Goal: Check status: Check status

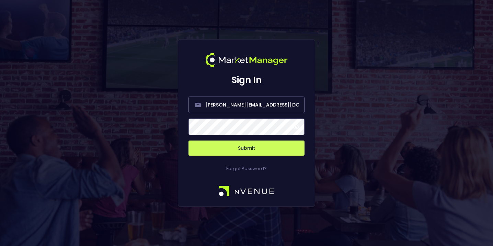
click at [240, 148] on button "Submit" at bounding box center [246, 147] width 116 height 15
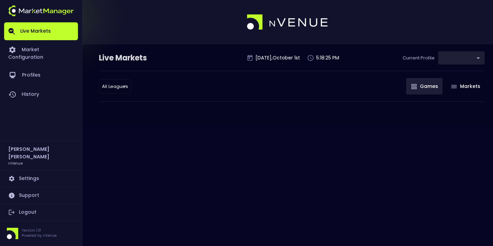
type input "0d810fa5-e353-4d9c-b11d-31f095cae871"
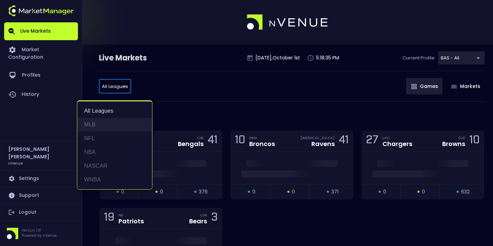
click at [102, 121] on li "MLB" at bounding box center [114, 125] width 75 height 14
type input "MLB"
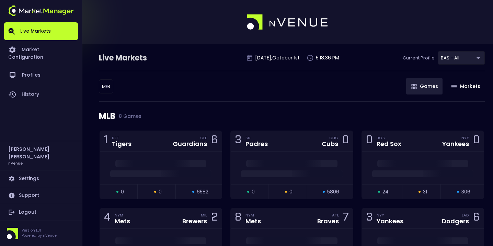
click at [218, 94] on div "MLB MLB ​ Games Markets" at bounding box center [292, 86] width 386 height 31
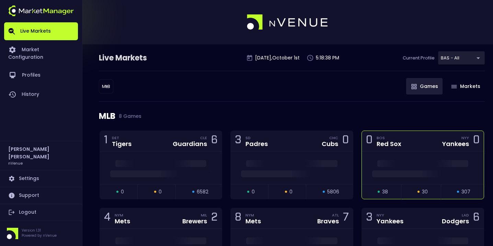
click at [414, 146] on div "0 BOS Red Sox NYY Yankees 0" at bounding box center [423, 141] width 122 height 21
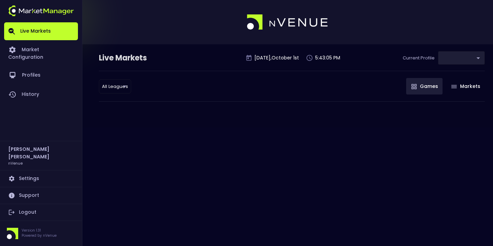
type input "0d810fa5-e353-4d9c-b11d-31f095cae871"
click at [115, 82] on body "Live Markets Market Configuration Profiles History [PERSON_NAME] nVenue Setting…" at bounding box center [246, 123] width 493 height 246
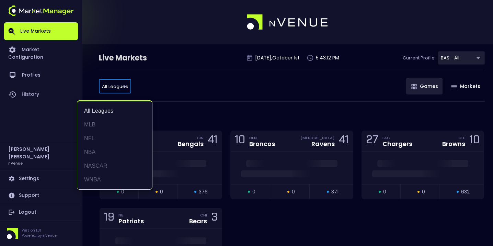
click at [179, 91] on div at bounding box center [246, 123] width 493 height 246
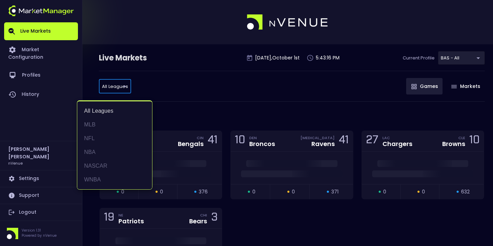
click at [179, 100] on div at bounding box center [246, 123] width 493 height 246
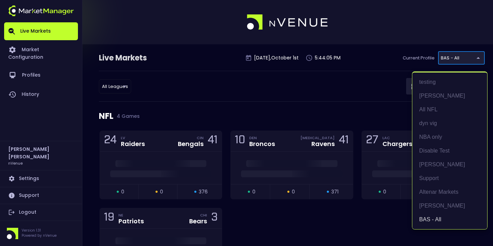
click at [338, 116] on div at bounding box center [246, 123] width 493 height 246
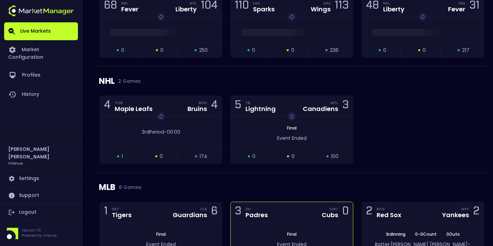
scroll to position [665, 0]
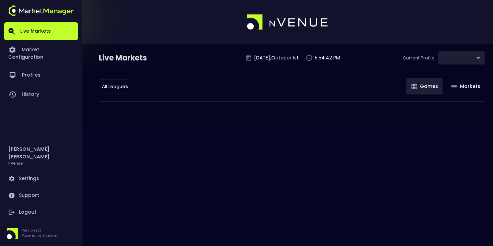
type input "0d810fa5-e353-4d9c-b11d-31f095cae871"
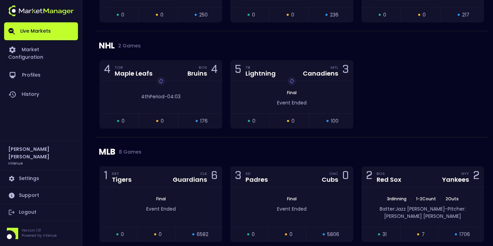
scroll to position [703, 0]
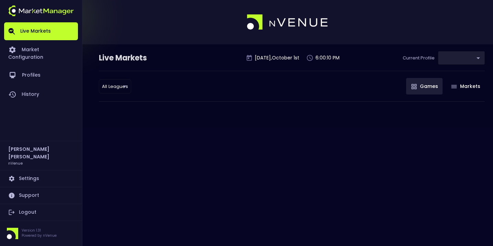
type input "0d810fa5-e353-4d9c-b11d-31f095cae871"
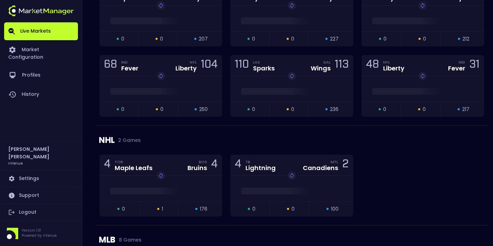
scroll to position [609, 0]
click at [179, 171] on div "4 TOR Maple Leafs BOS Bruins 4" at bounding box center [161, 164] width 122 height 21
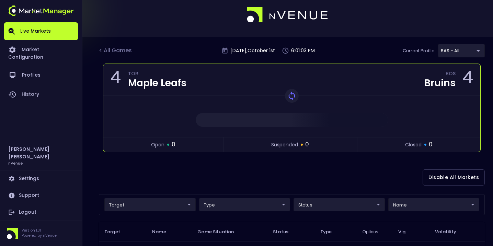
scroll to position [0, 0]
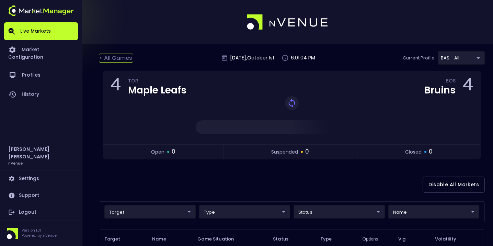
click at [117, 62] on div "< All Games" at bounding box center [116, 58] width 34 height 9
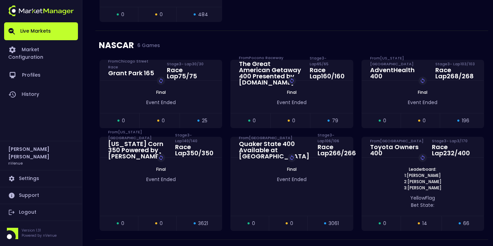
scroll to position [149, 0]
